Goal: Download file/media

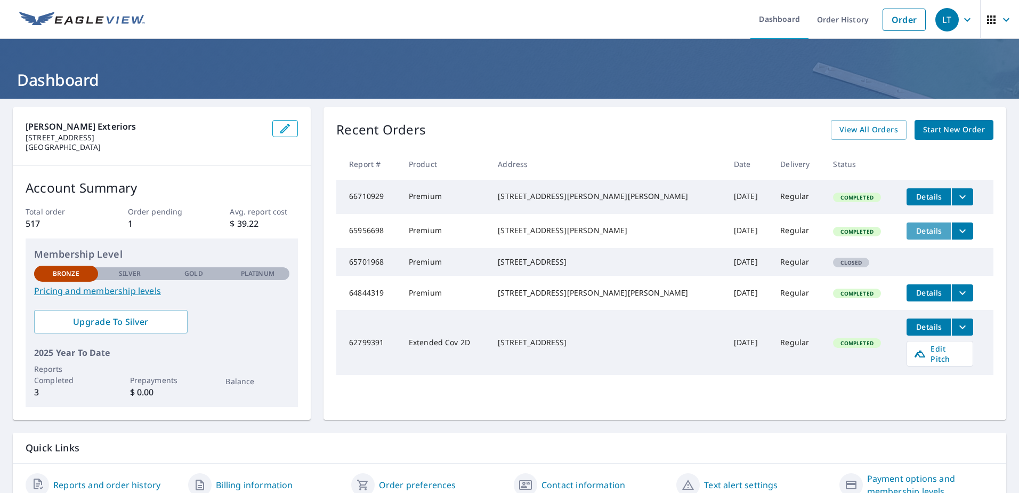
click at [913, 235] on span "Details" at bounding box center [929, 231] width 32 height 10
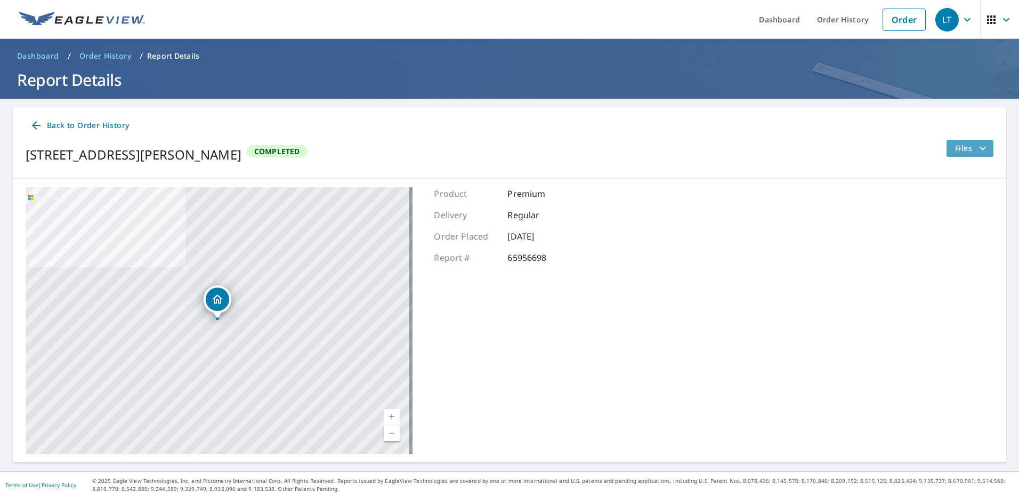
click at [977, 146] on icon "filesDropdownBtn-65956698" at bounding box center [983, 148] width 13 height 13
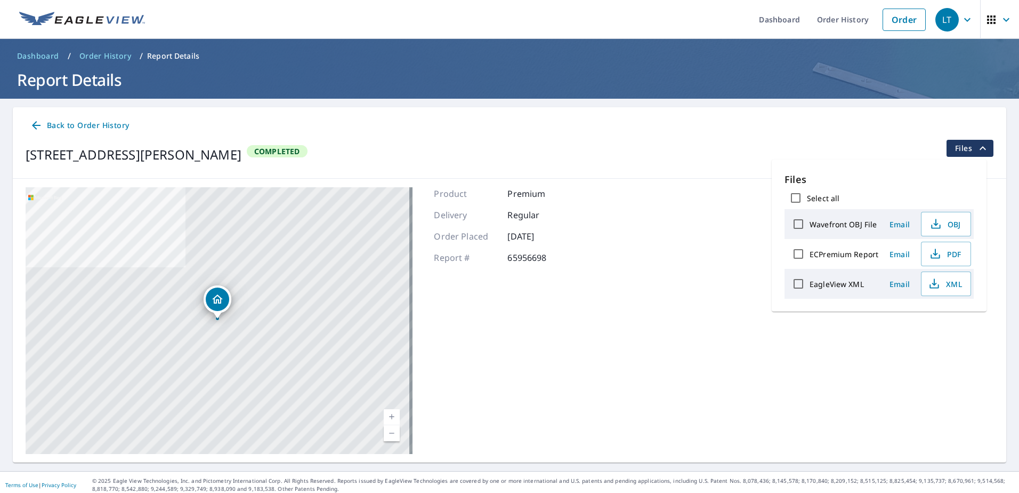
click at [837, 252] on label "ECPremium Report" at bounding box center [844, 254] width 69 height 10
click at [810, 252] on input "ECPremium Report" at bounding box center [798, 254] width 22 height 22
checkbox input "true"
click at [927, 320] on span "Download" at bounding box center [933, 321] width 57 height 13
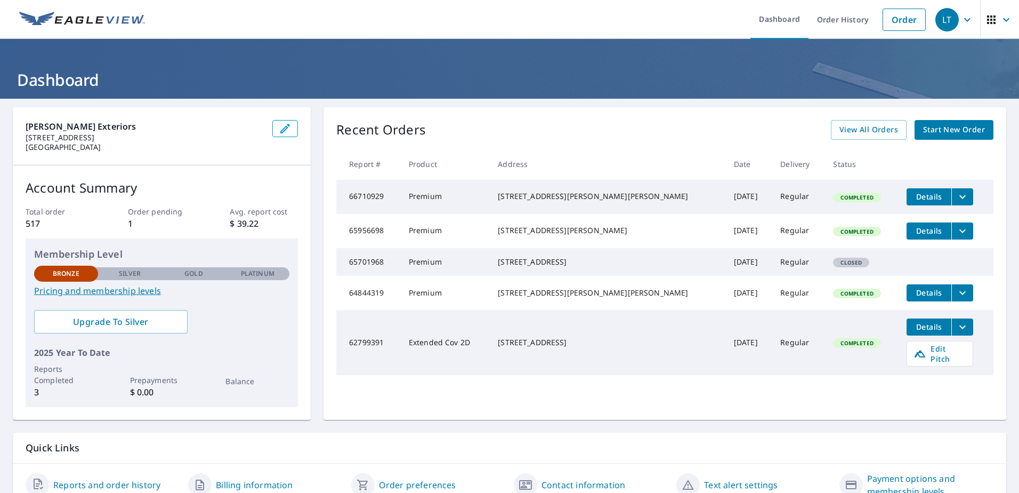
click at [634, 197] on td "[STREET_ADDRESS][PERSON_NAME][PERSON_NAME]" at bounding box center [607, 197] width 236 height 34
click at [956, 197] on icon "filesDropdownBtn-66710929" at bounding box center [962, 196] width 13 height 13
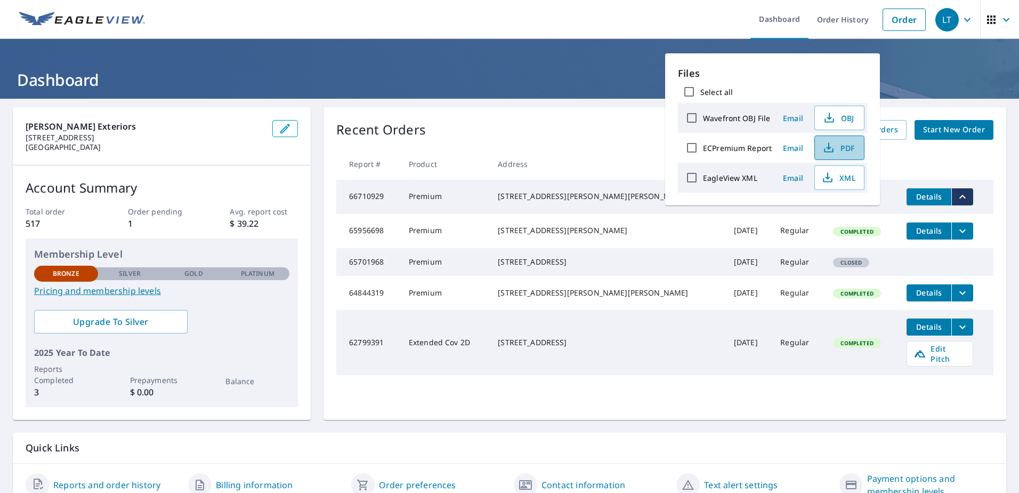
click at [849, 148] on span "PDF" at bounding box center [839, 147] width 34 height 13
